Goal: Transaction & Acquisition: Register for event/course

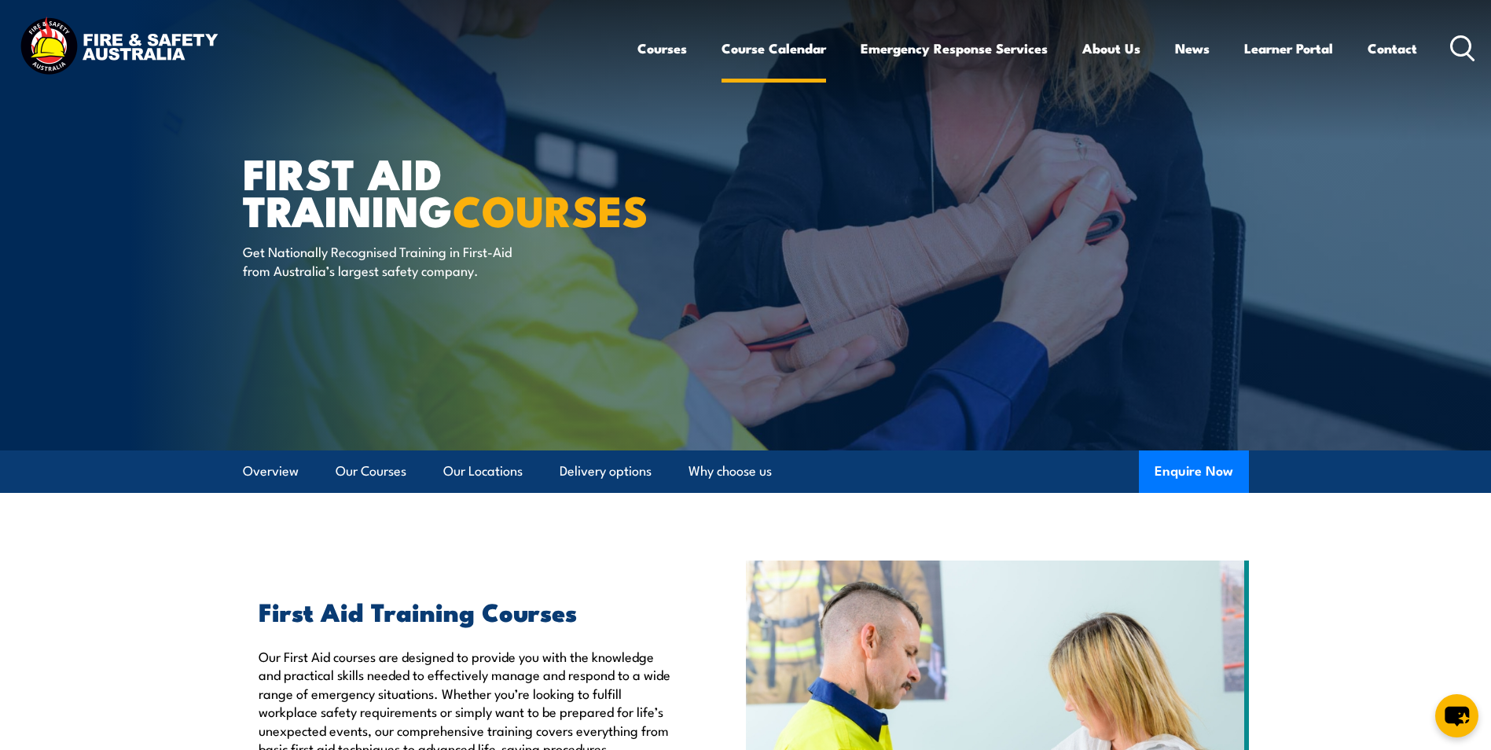
click at [811, 52] on link "Course Calendar" at bounding box center [774, 49] width 105 height 42
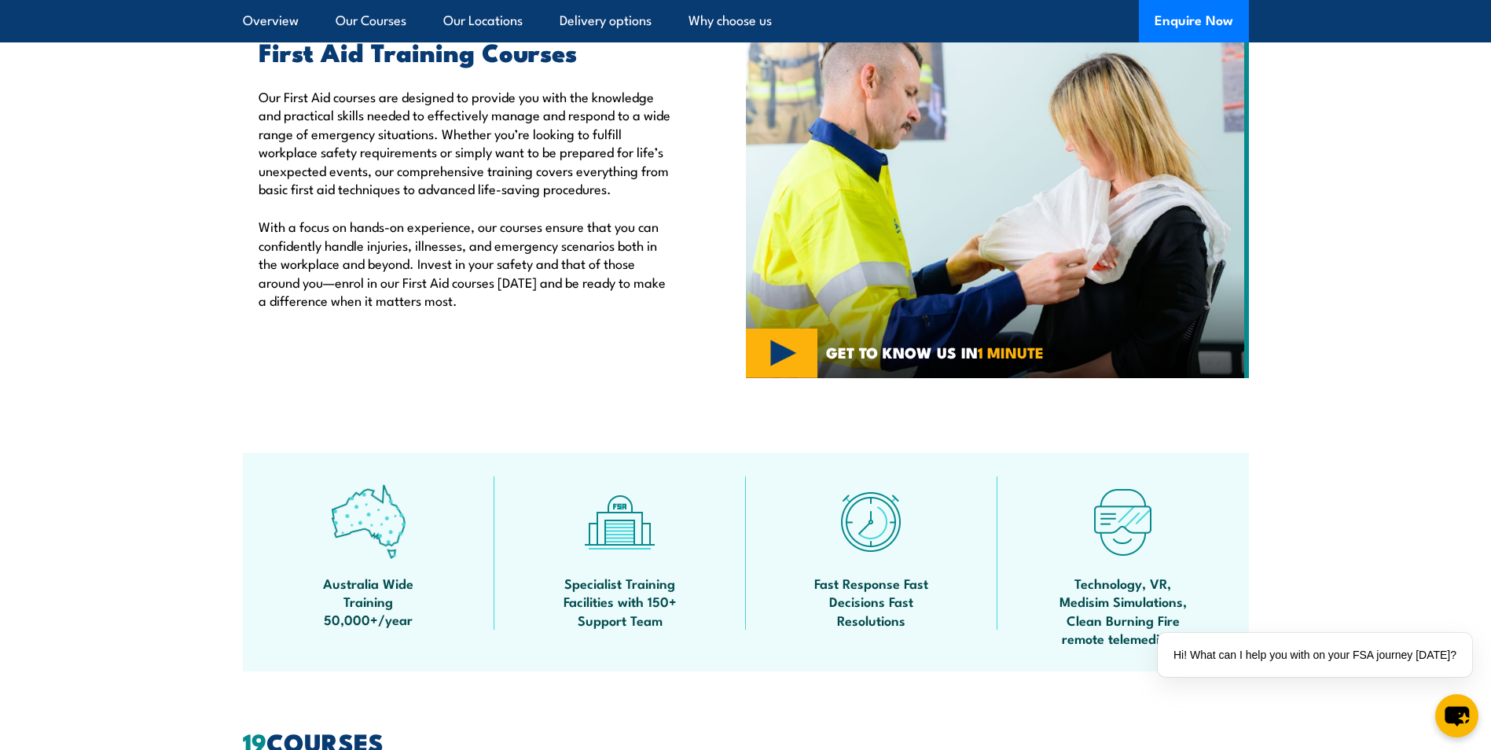
scroll to position [524, 0]
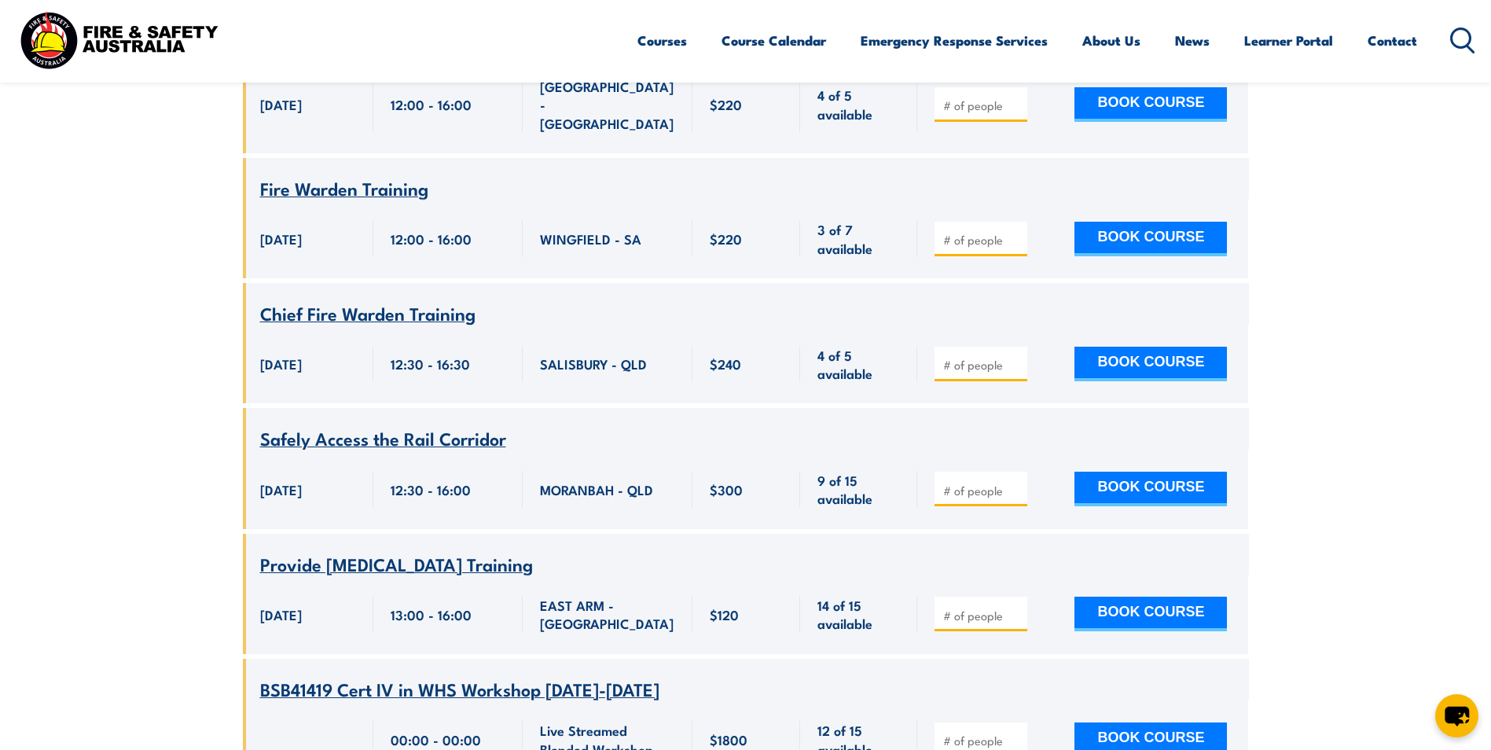
scroll to position [4193, 0]
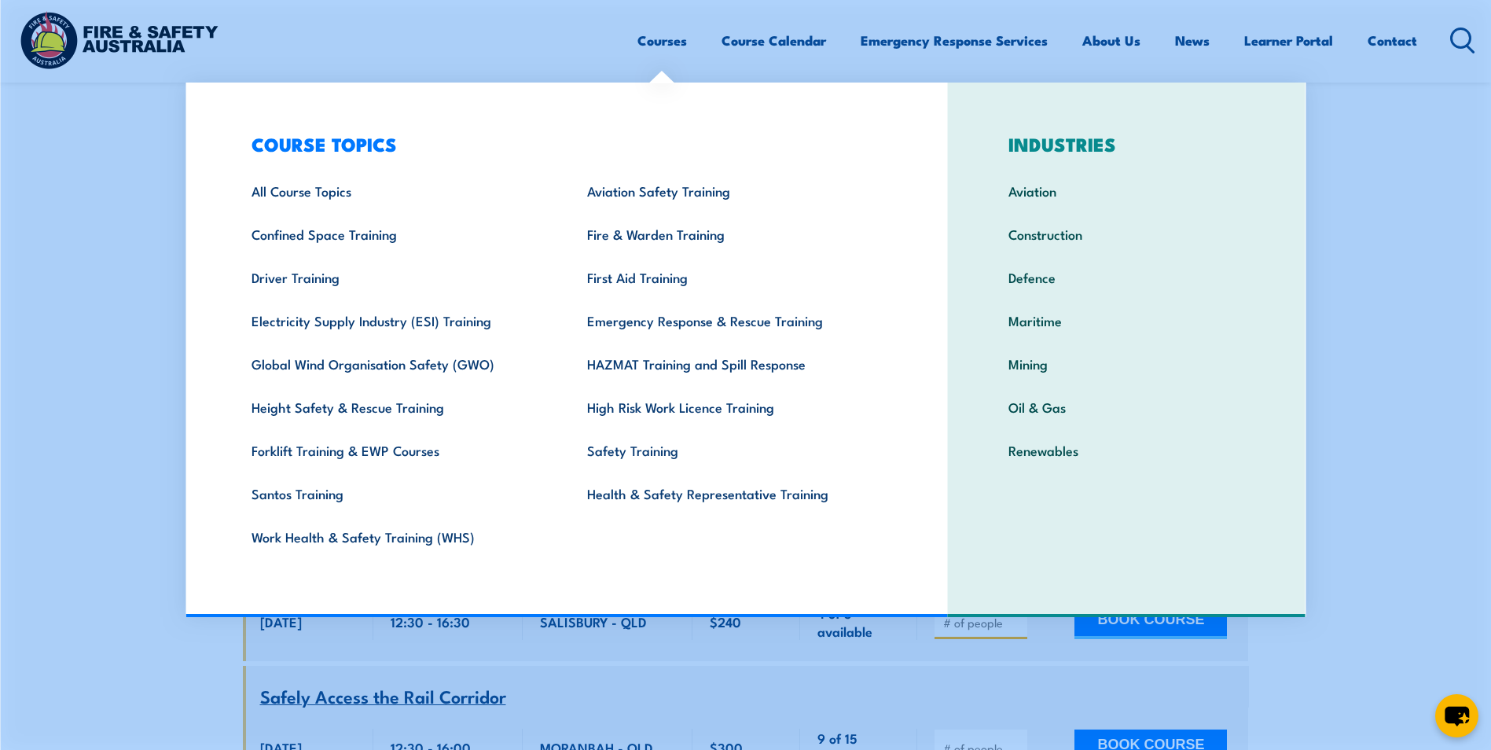
click at [647, 39] on link "Courses" at bounding box center [663, 41] width 50 height 42
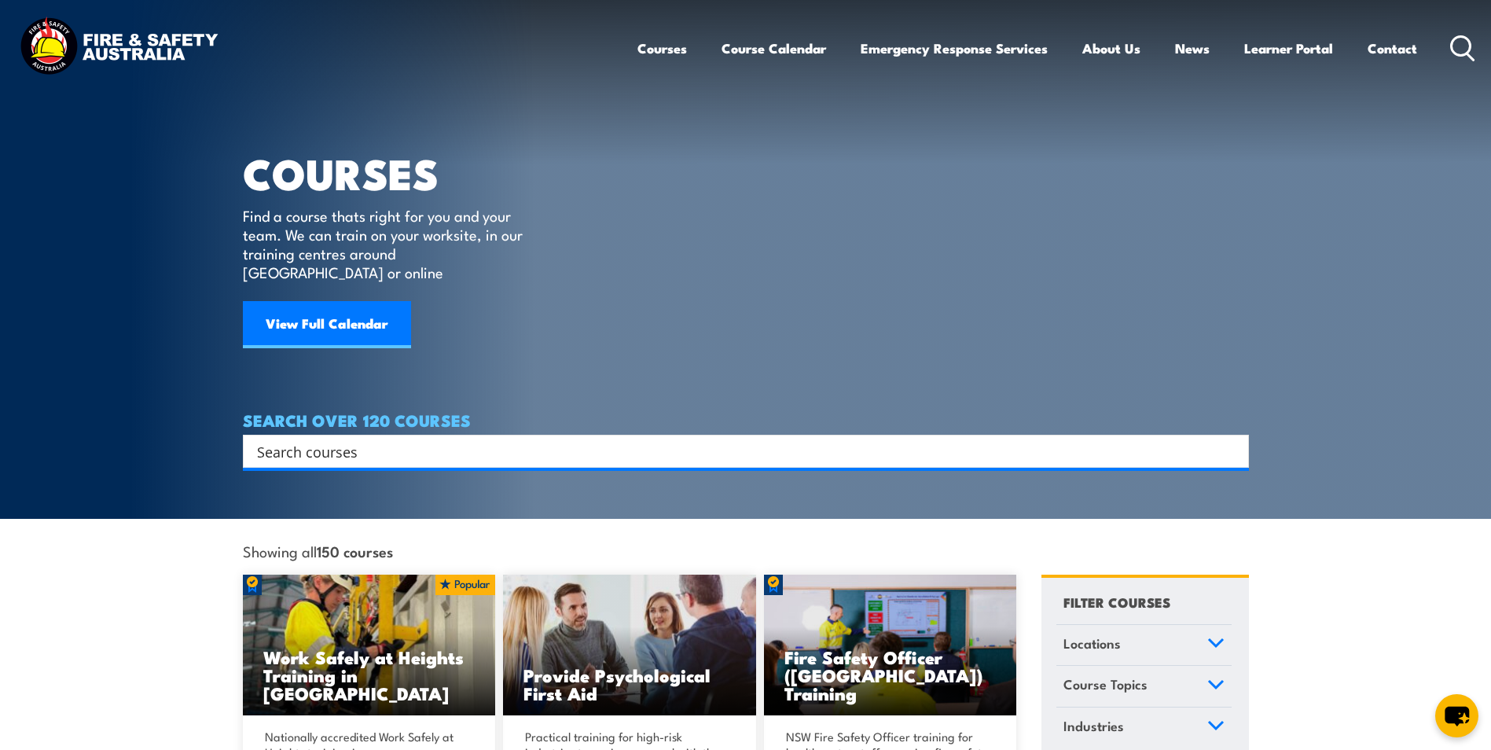
click at [335, 440] on input "Search input" at bounding box center [736, 452] width 958 height 24
type input "first aid"
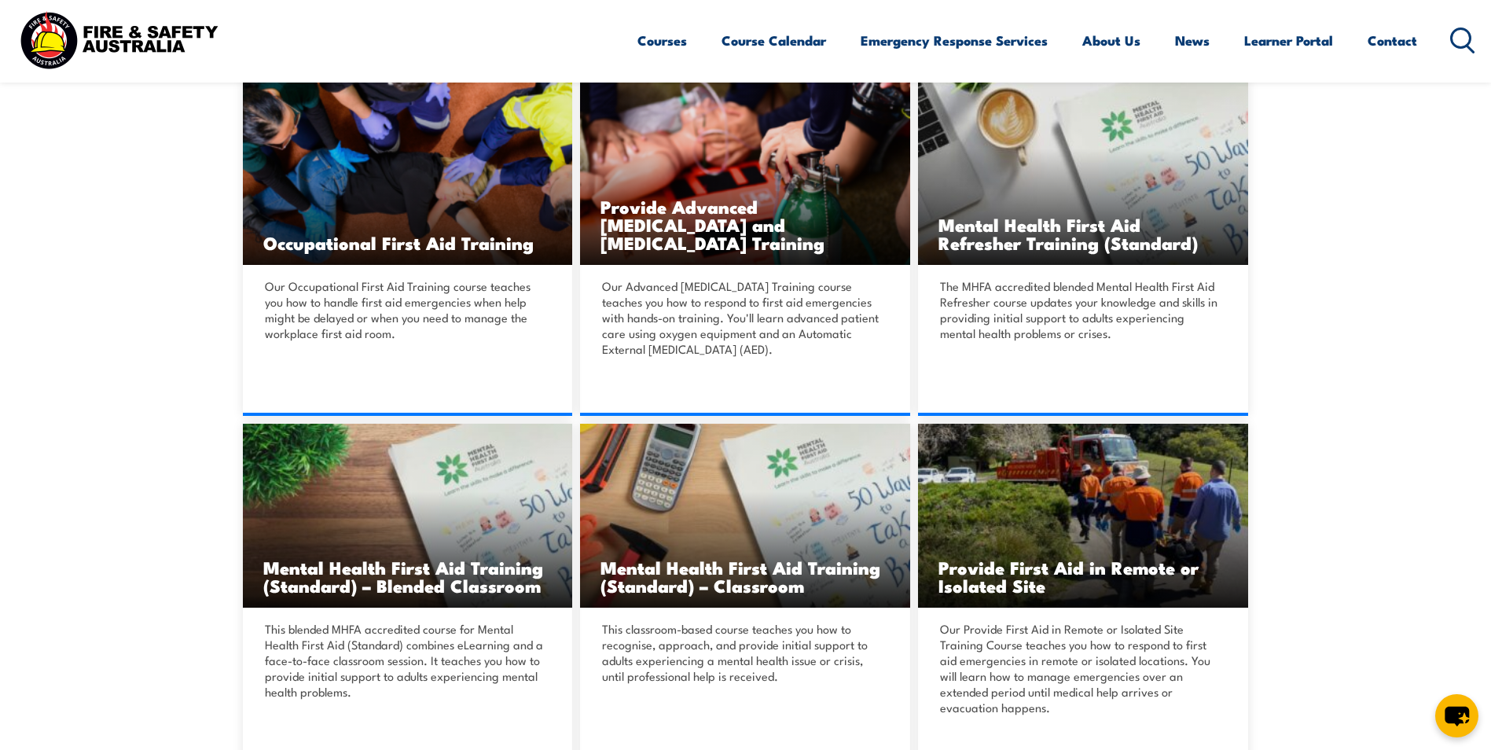
scroll to position [419, 0]
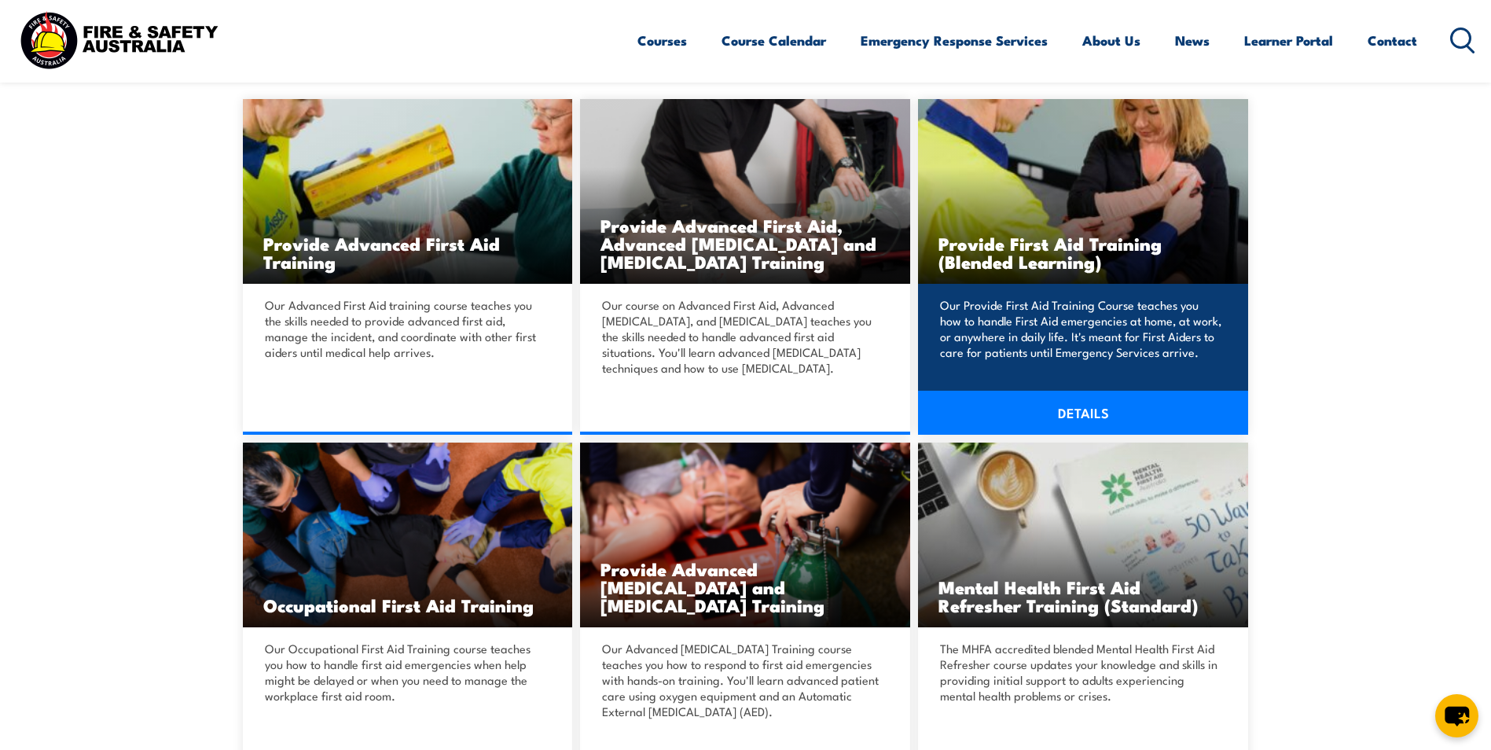
click at [1080, 408] on link "DETAILS" at bounding box center [1083, 413] width 330 height 44
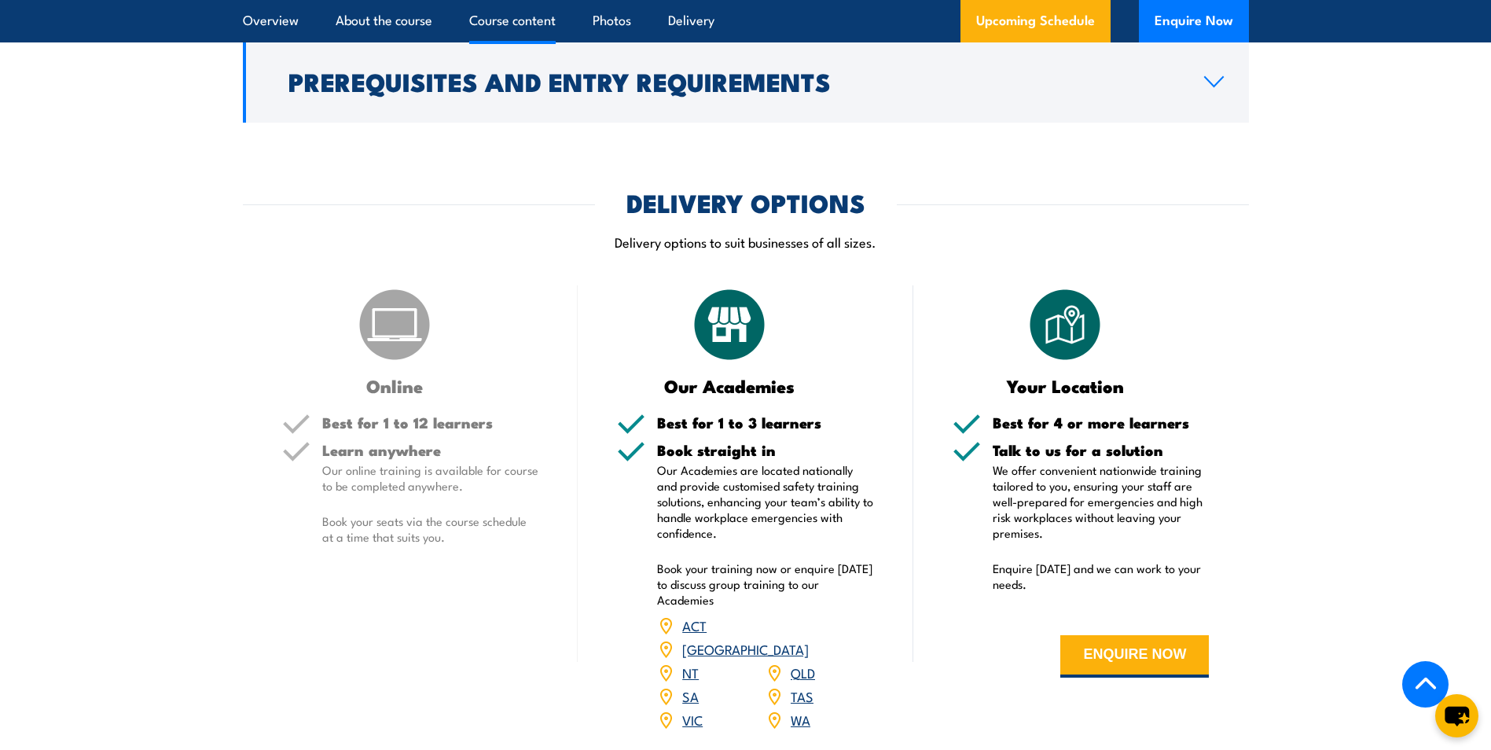
scroll to position [2411, 0]
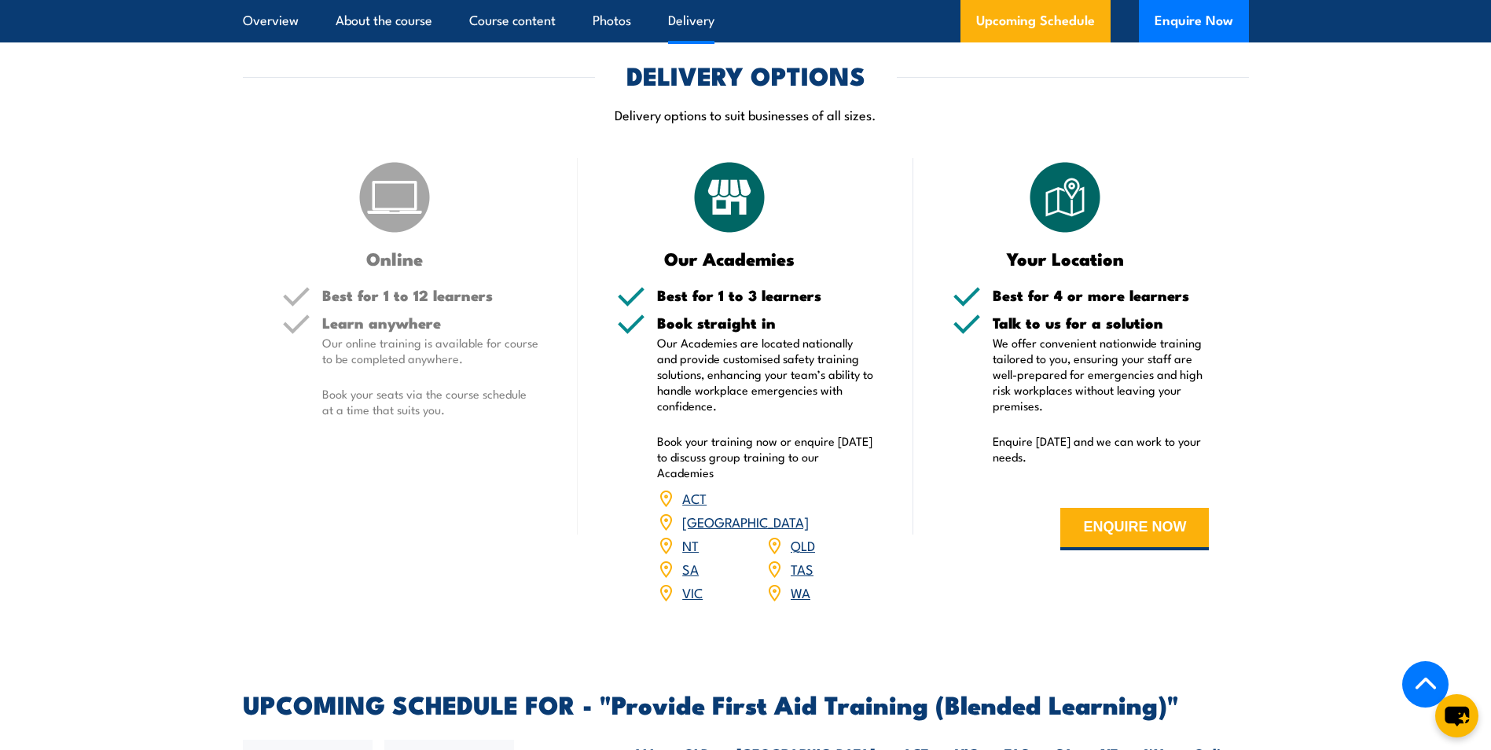
drag, startPoint x: 1149, startPoint y: 565, endPoint x: 844, endPoint y: 521, distance: 309.0
click at [847, 518] on div "Online Best for 1 to 12 learners Learn anywhere Our online training is availabl…" at bounding box center [746, 391] width 1006 height 466
click at [686, 578] on link "SA" at bounding box center [690, 568] width 17 height 19
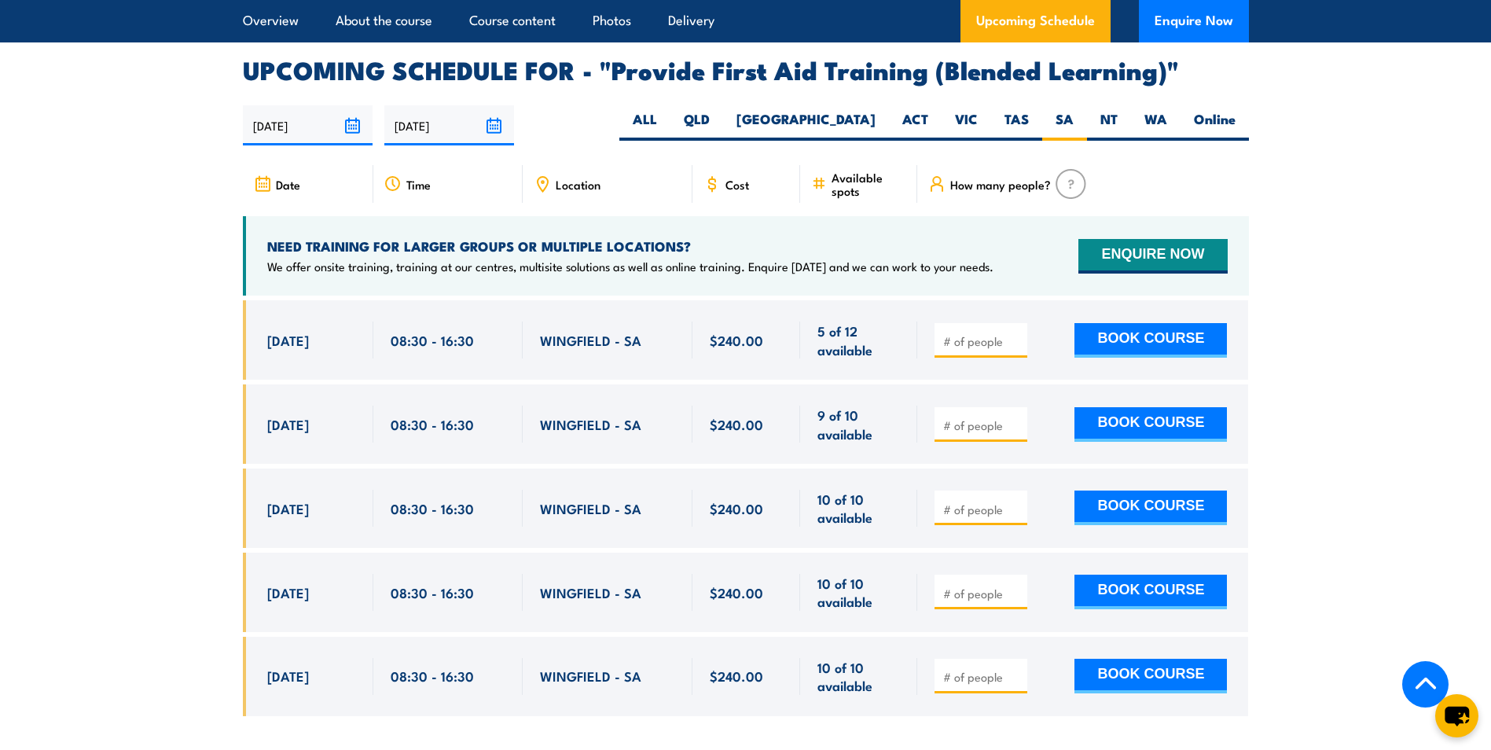
scroll to position [3011, 0]
